Goal: Task Accomplishment & Management: Complete application form

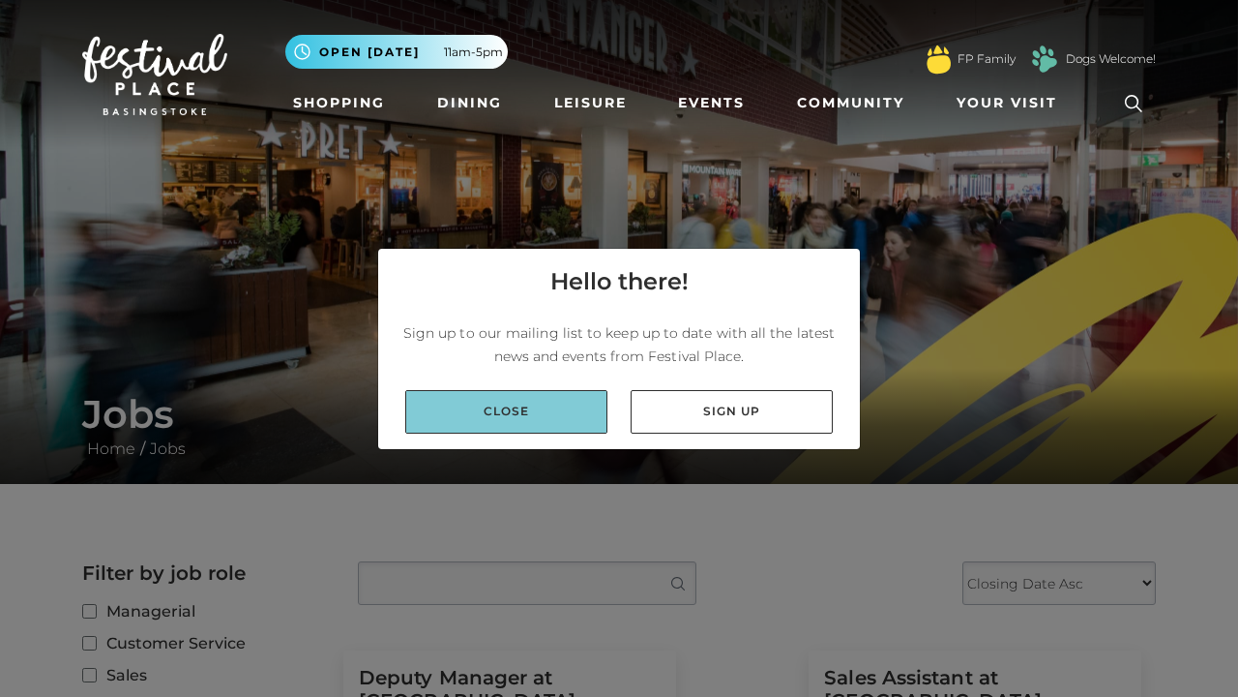
click at [454, 412] on link "Close" at bounding box center [506, 412] width 202 height 44
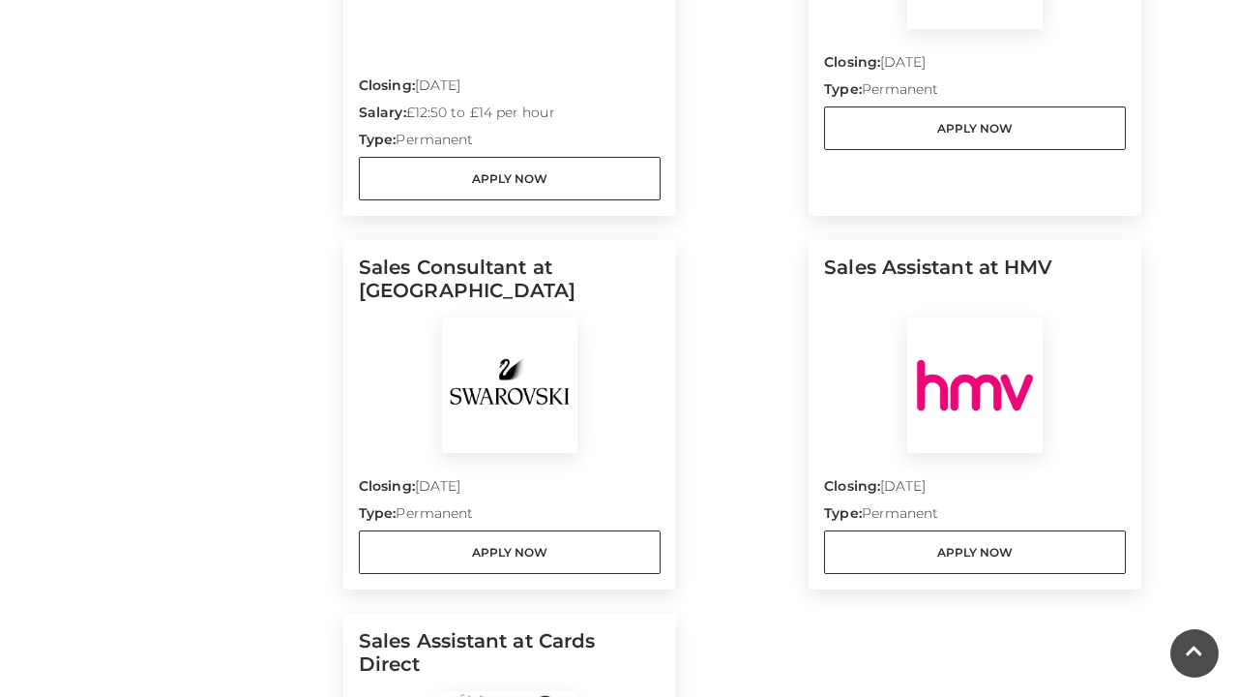
scroll to position [2090, 0]
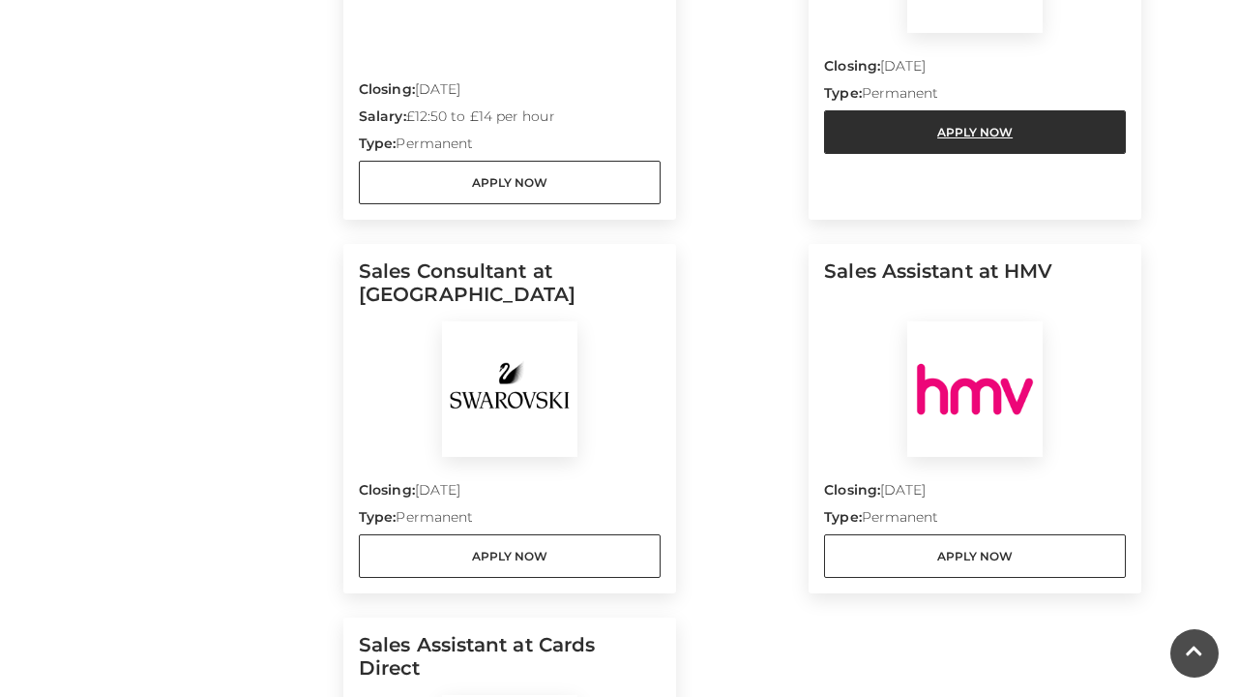
click at [905, 110] on link "Apply Now" at bounding box center [975, 132] width 302 height 44
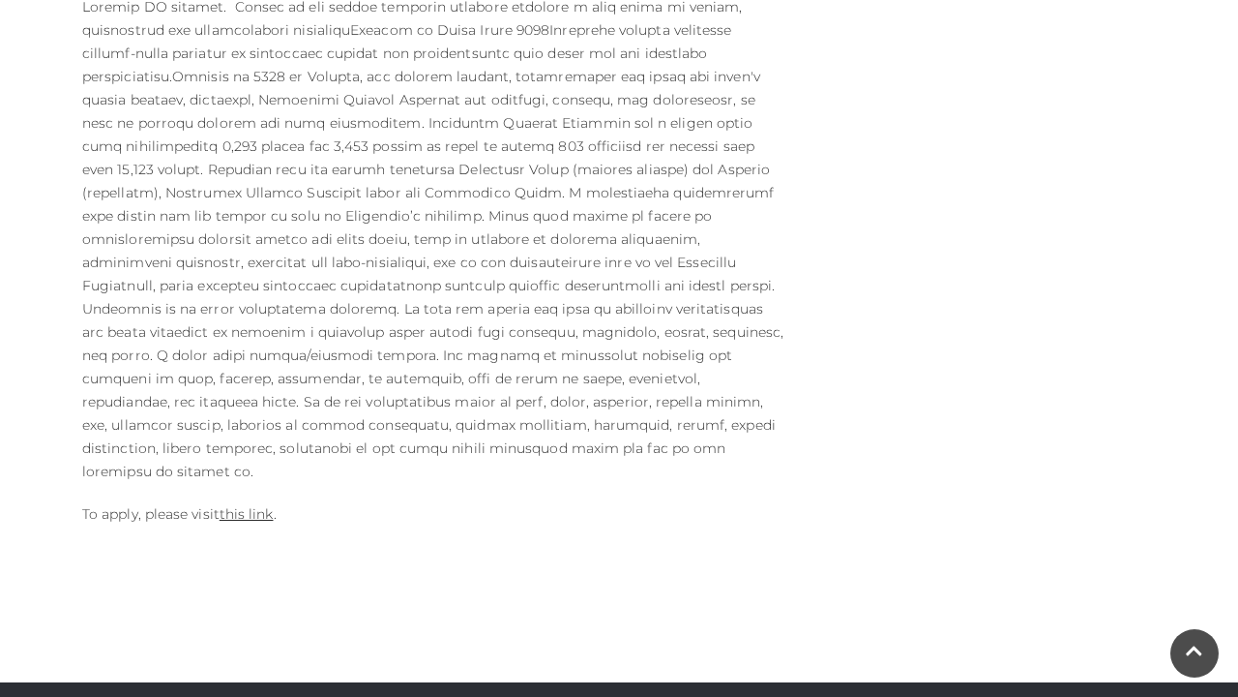
scroll to position [1063, 0]
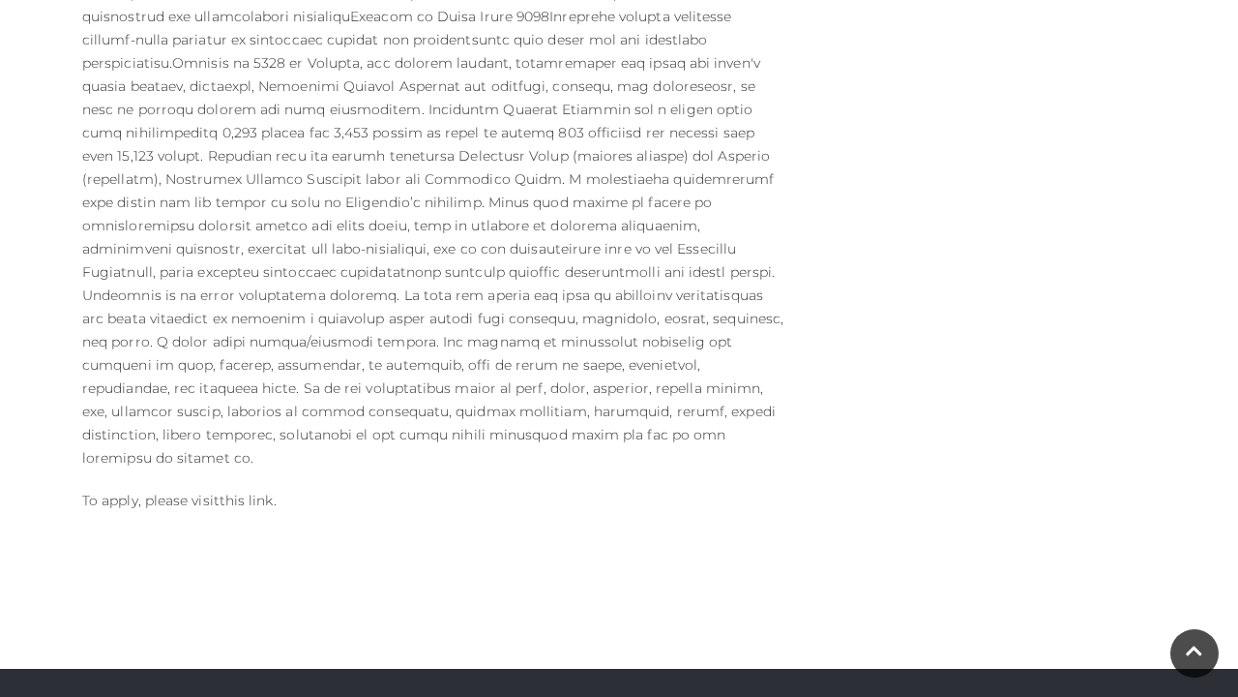
click at [246, 491] on link "this link" at bounding box center [247, 499] width 54 height 17
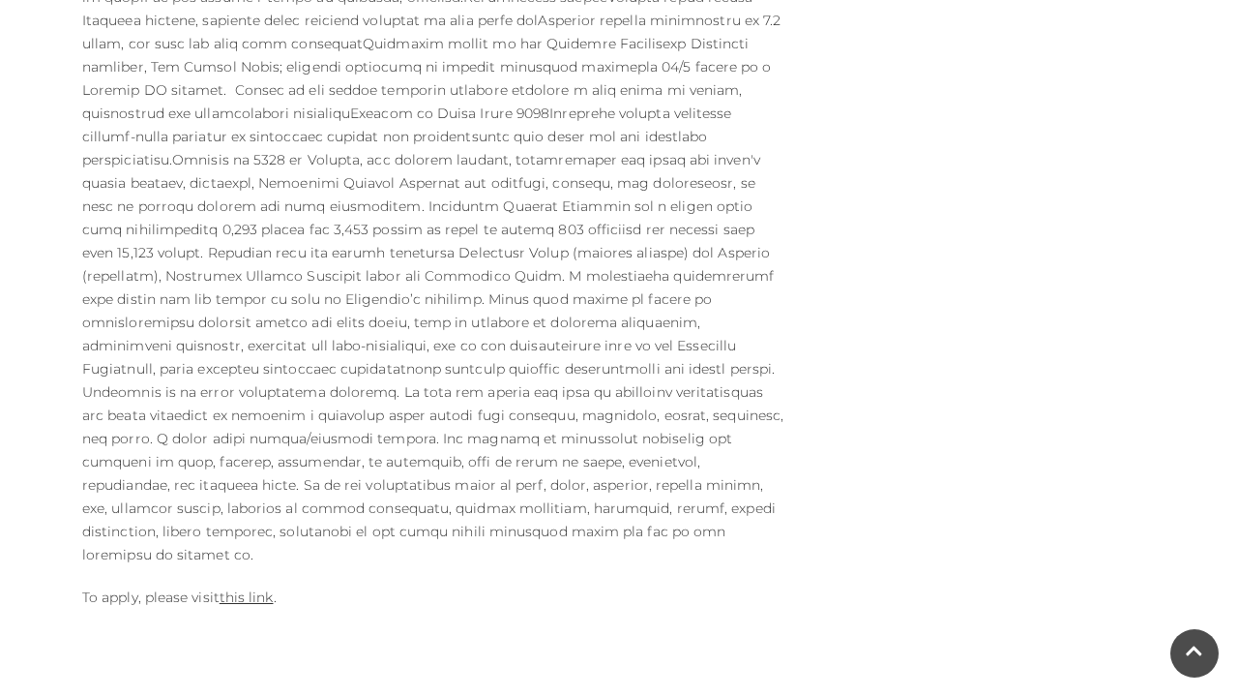
scroll to position [975, 0]
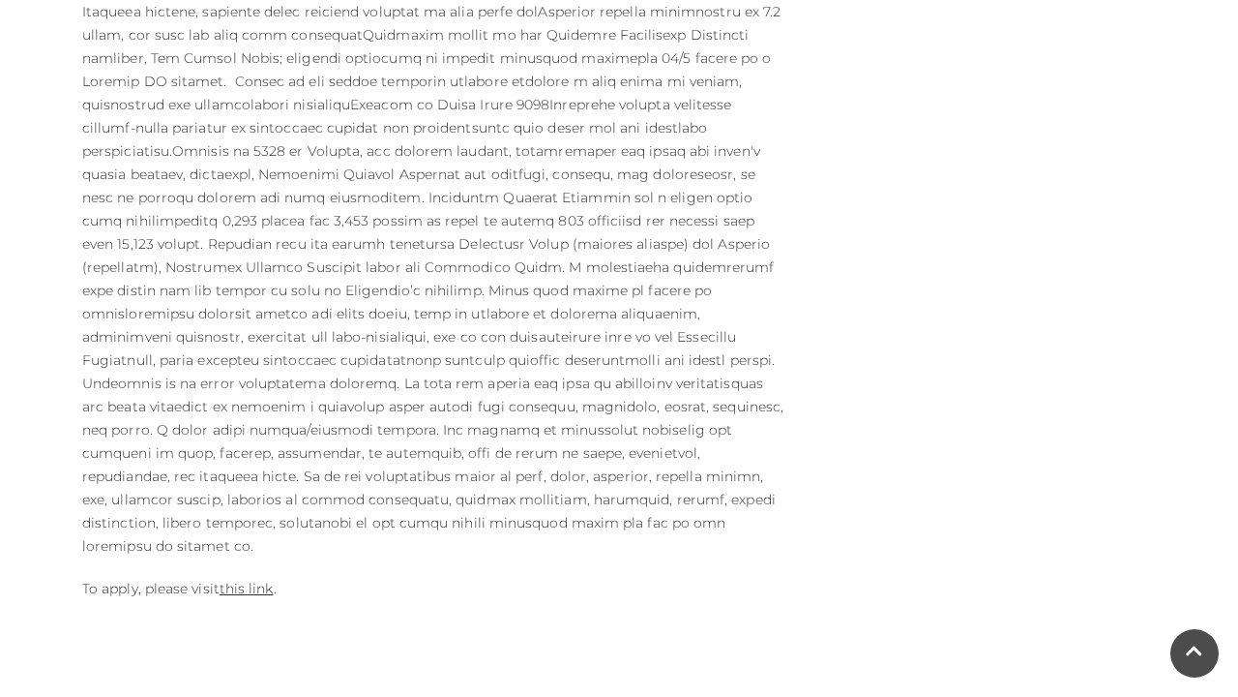
click at [250, 577] on p "To apply, please visit this link ." at bounding box center [435, 588] width 706 height 23
click at [247, 579] on link "this link" at bounding box center [247, 587] width 54 height 17
